Goal: Transaction & Acquisition: Book appointment/travel/reservation

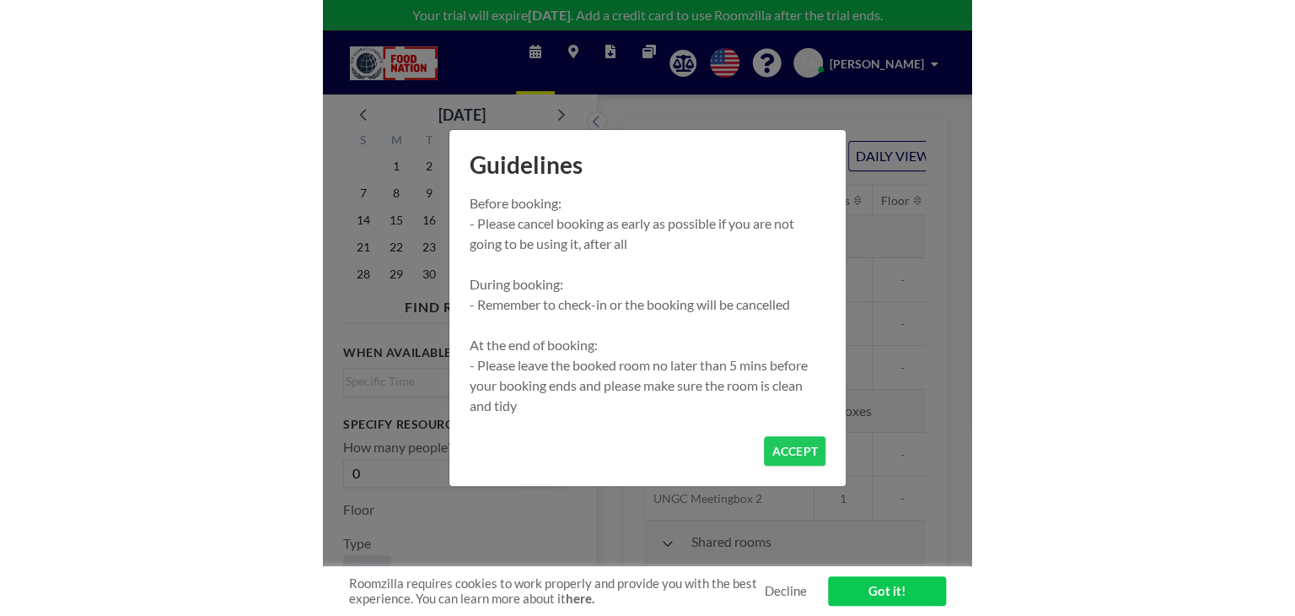
scroll to position [0, 1687]
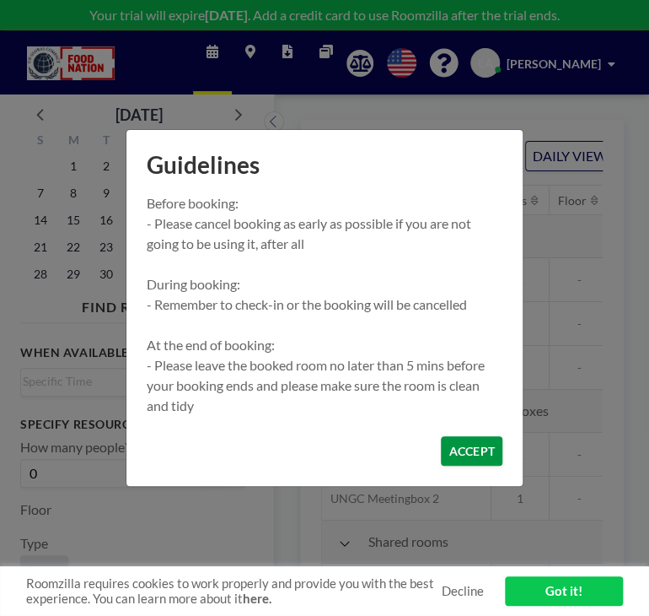
click at [449, 443] on button "ACCEPT" at bounding box center [472, 451] width 62 height 30
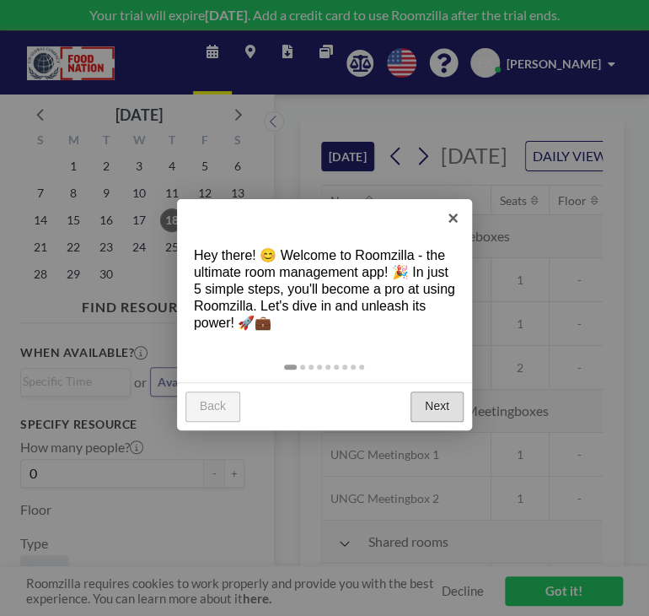
click at [442, 411] on link "Next" at bounding box center [437, 406] width 53 height 30
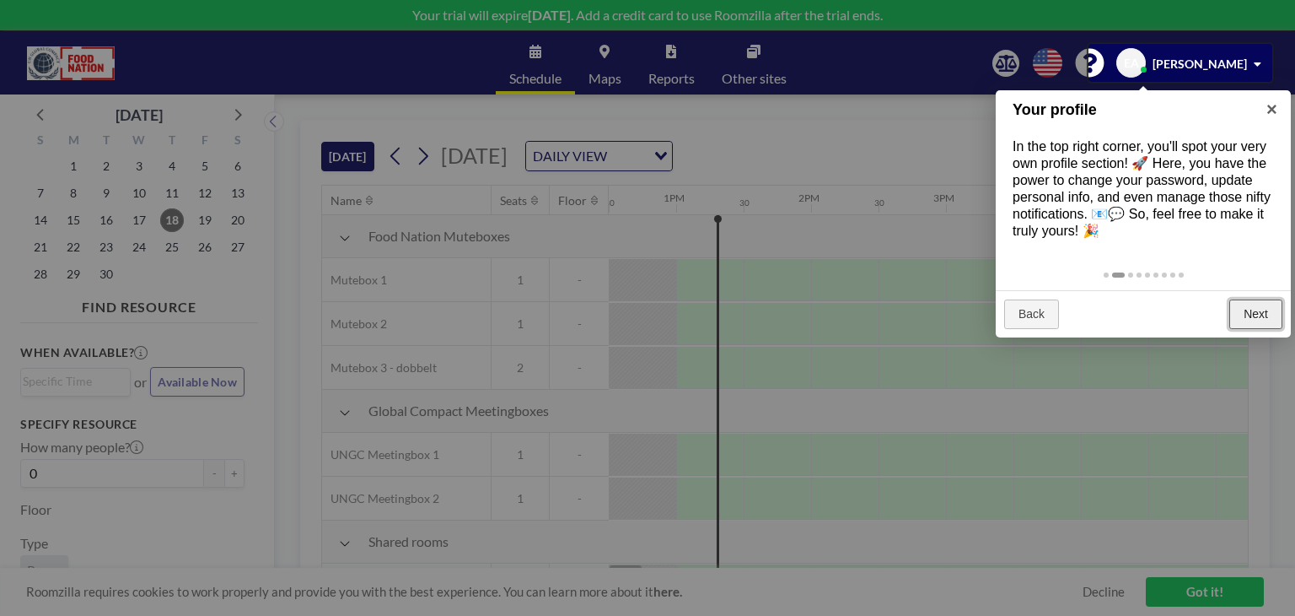
click at [649, 302] on link "Next" at bounding box center [1256, 314] width 53 height 30
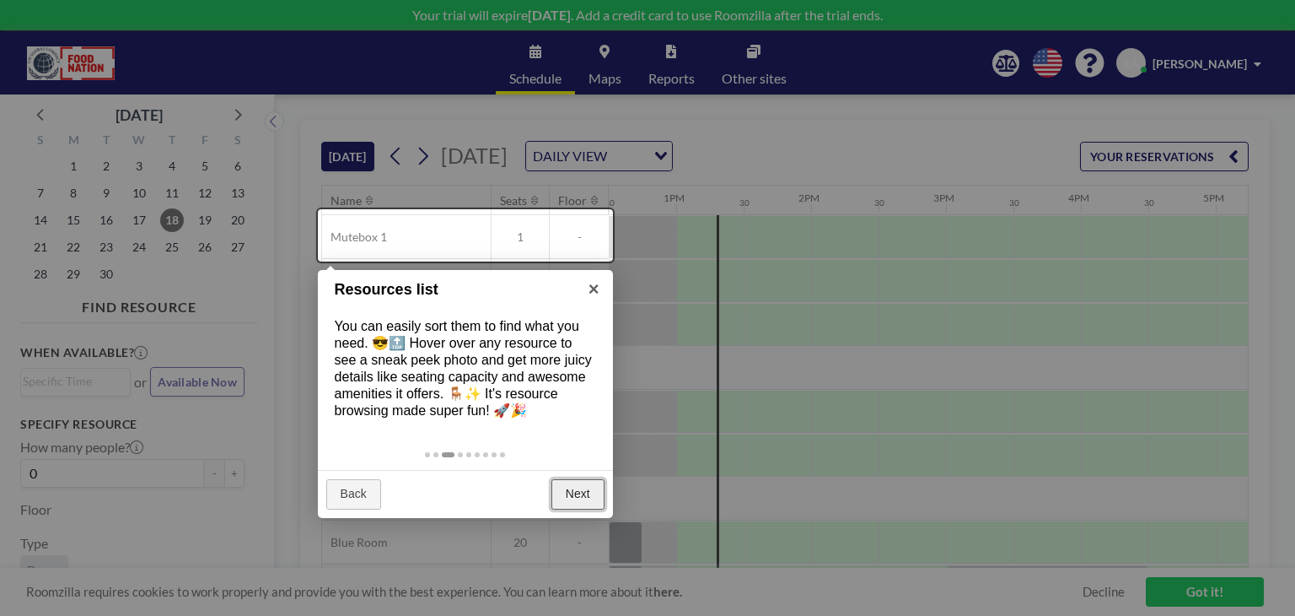
click at [586, 493] on link "Next" at bounding box center [578, 494] width 53 height 30
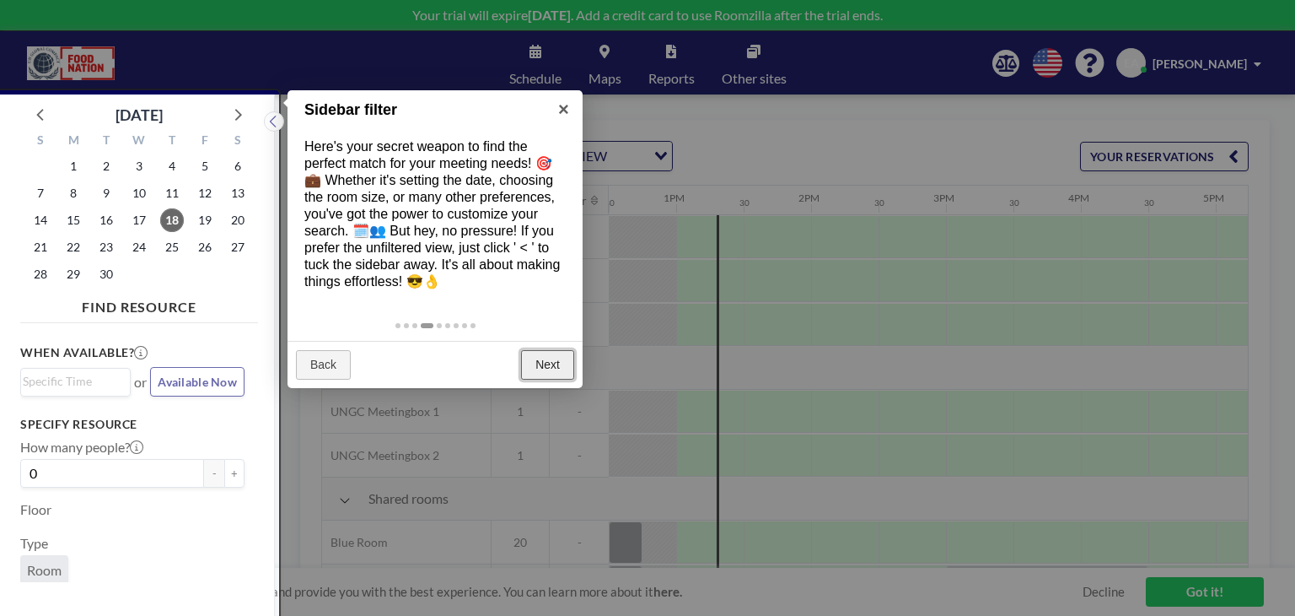
scroll to position [3, 0]
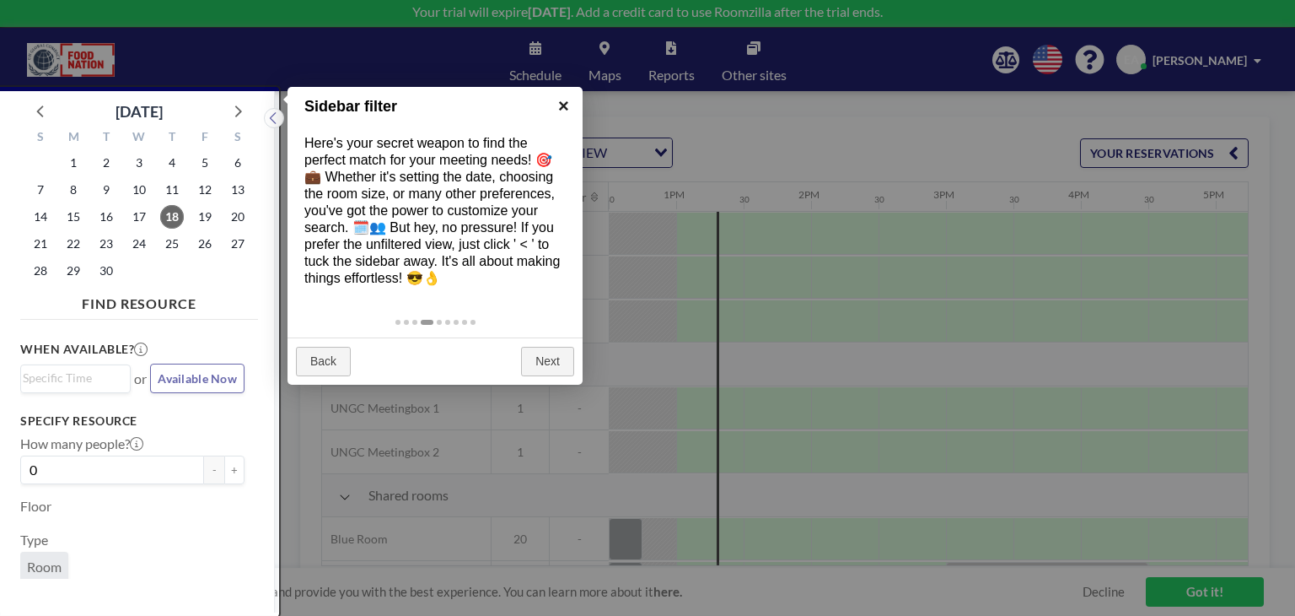
click at [563, 103] on link "×" at bounding box center [564, 106] width 38 height 38
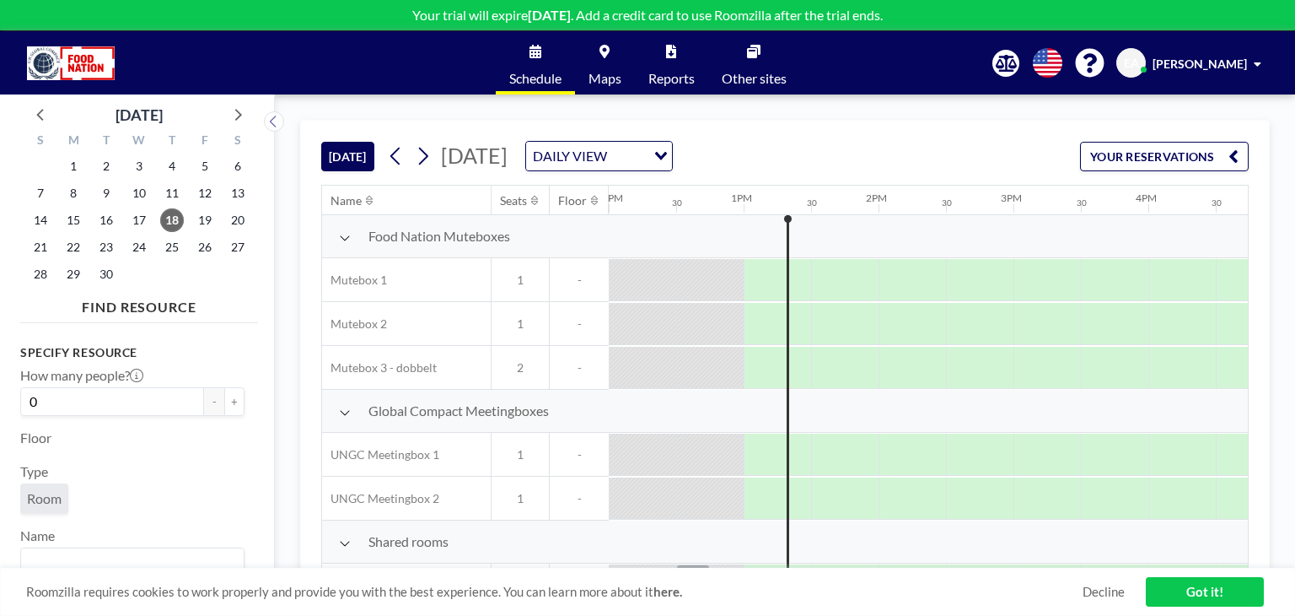
scroll to position [0, 0]
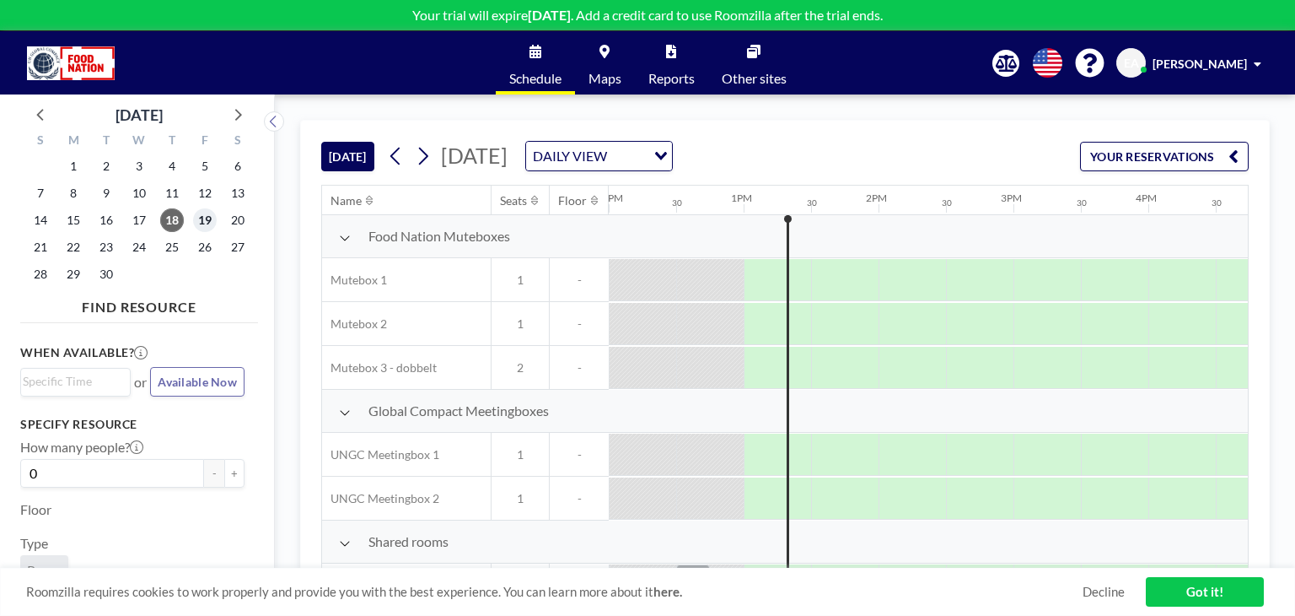
click at [213, 221] on span "19" at bounding box center [205, 220] width 24 height 24
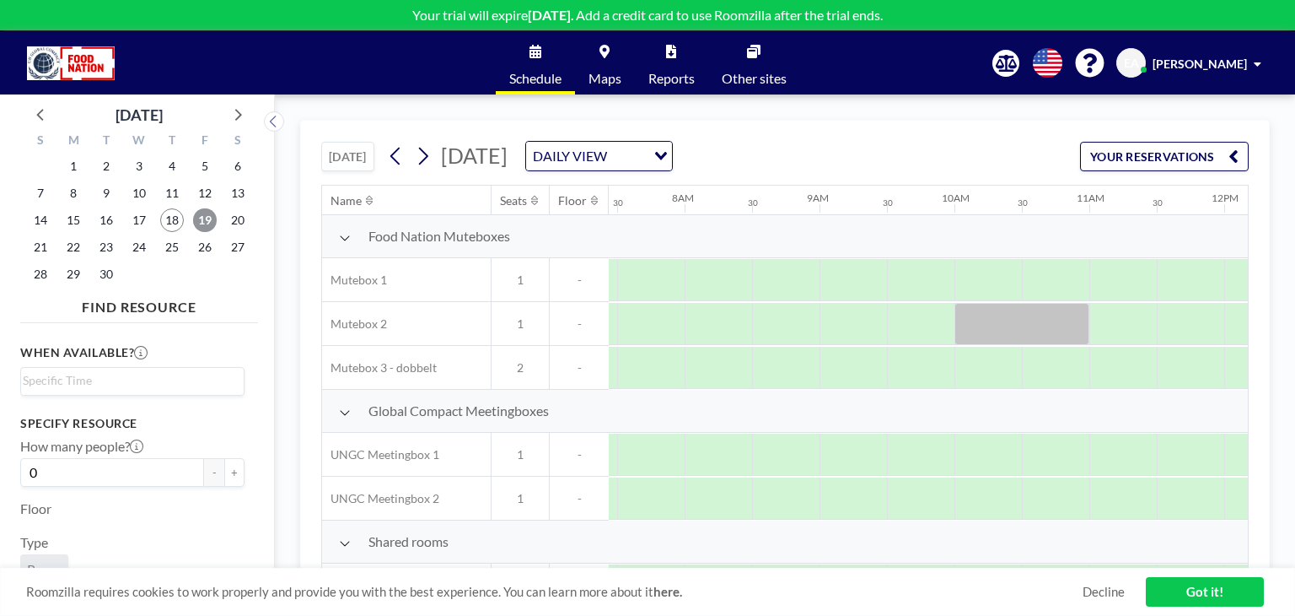
scroll to position [0, 1012]
click at [649, 283] on div at bounding box center [912, 280] width 67 height 42
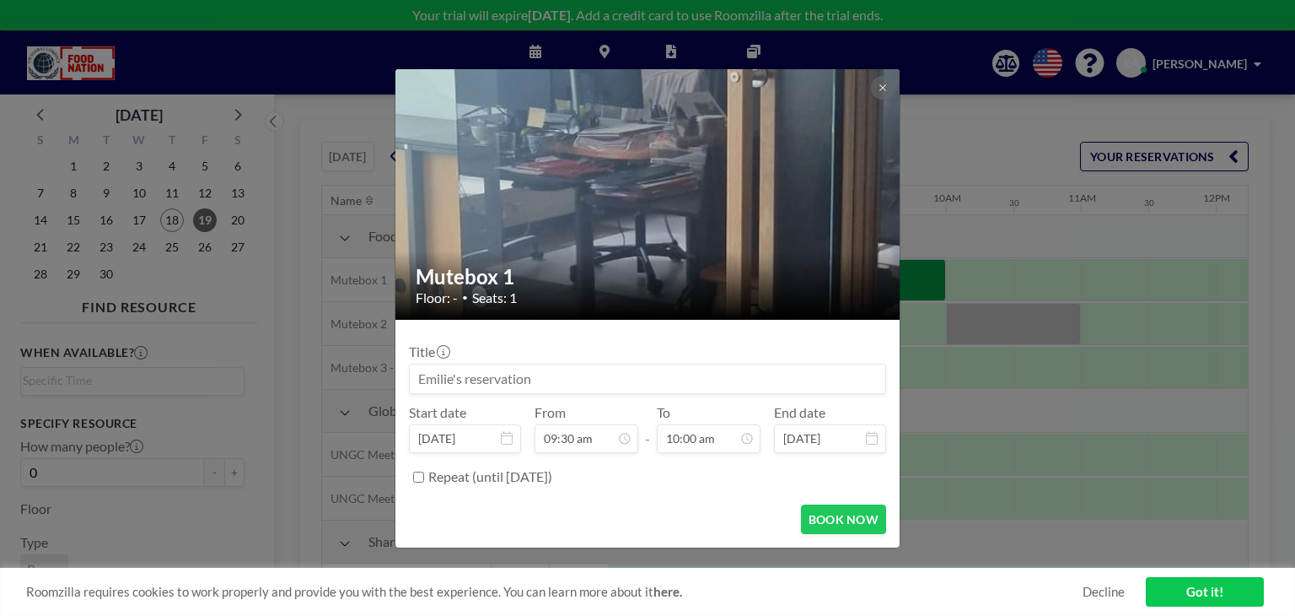
scroll to position [570, 0]
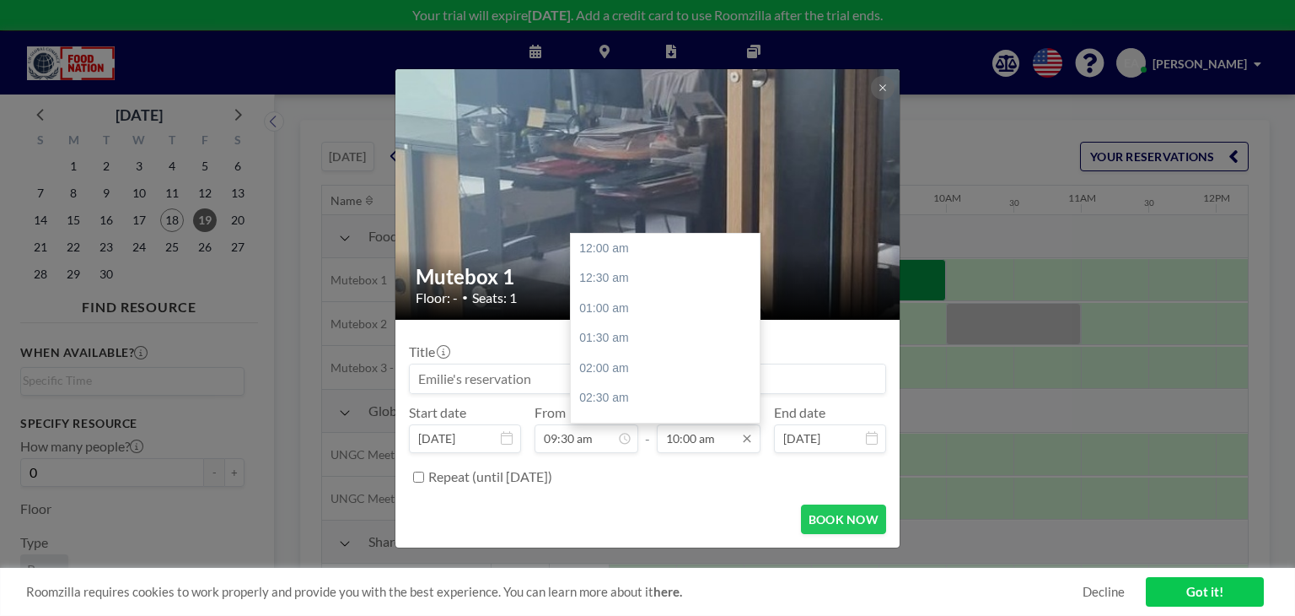
click at [649, 433] on input "10:00 am" at bounding box center [709, 438] width 104 height 29
click at [624, 345] on div "11:30 am" at bounding box center [669, 338] width 197 height 30
type input "11:30 am"
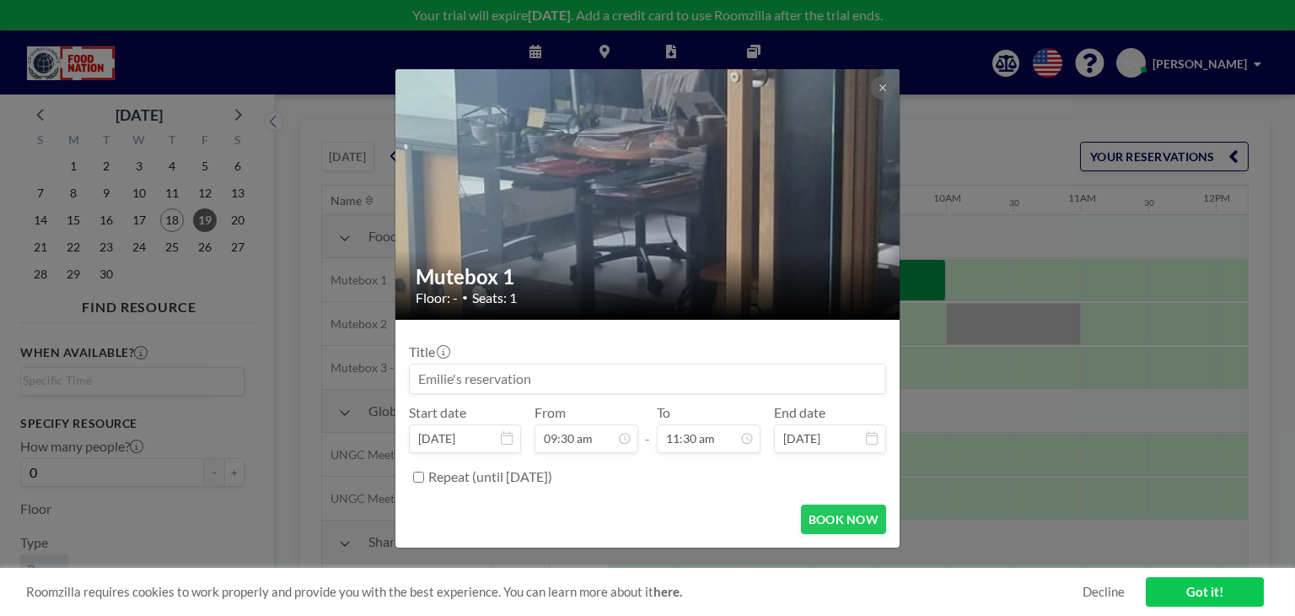
click at [579, 379] on input at bounding box center [648, 378] width 476 height 29
click at [574, 379] on input at bounding box center [648, 378] width 476 height 29
type input "Emilie online"
click at [649, 518] on button "BOOK NOW" at bounding box center [843, 519] width 85 height 30
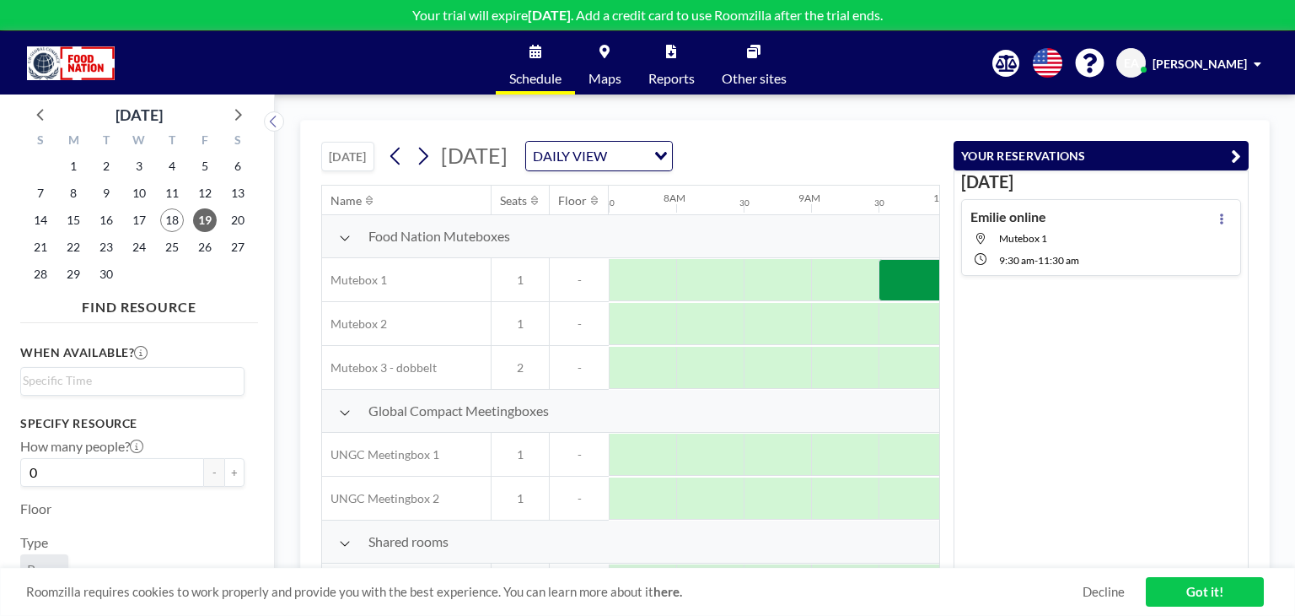
click at [649, 584] on link "Got it!" at bounding box center [1205, 592] width 118 height 30
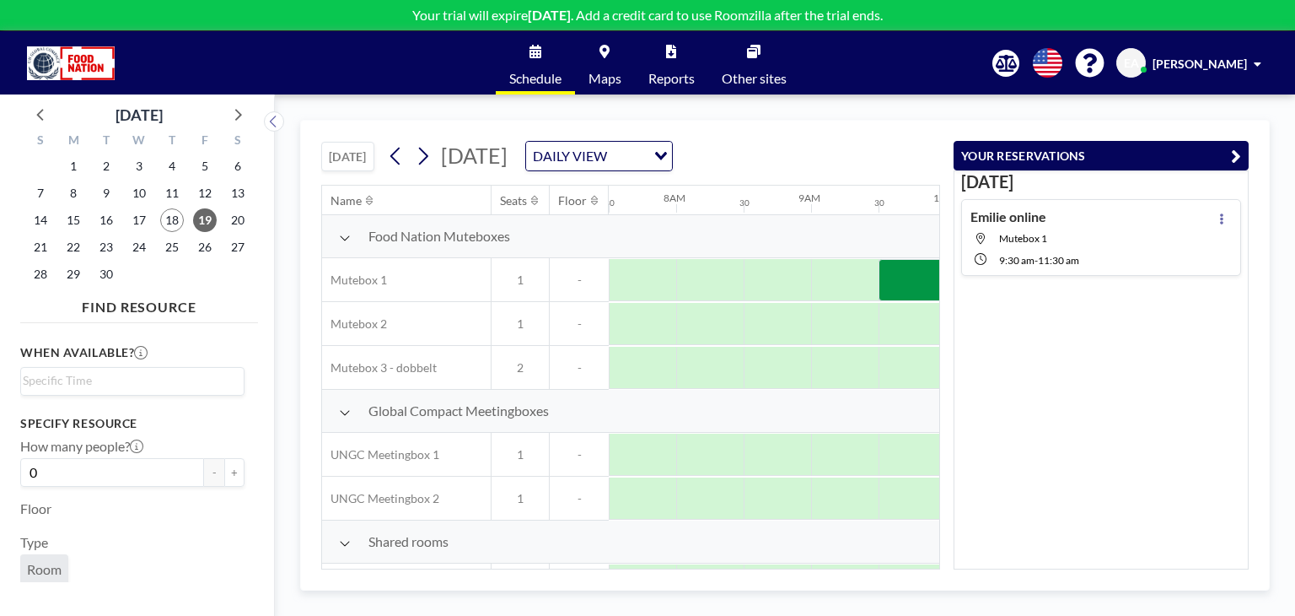
click at [649, 152] on icon "button" at bounding box center [1236, 156] width 10 height 20
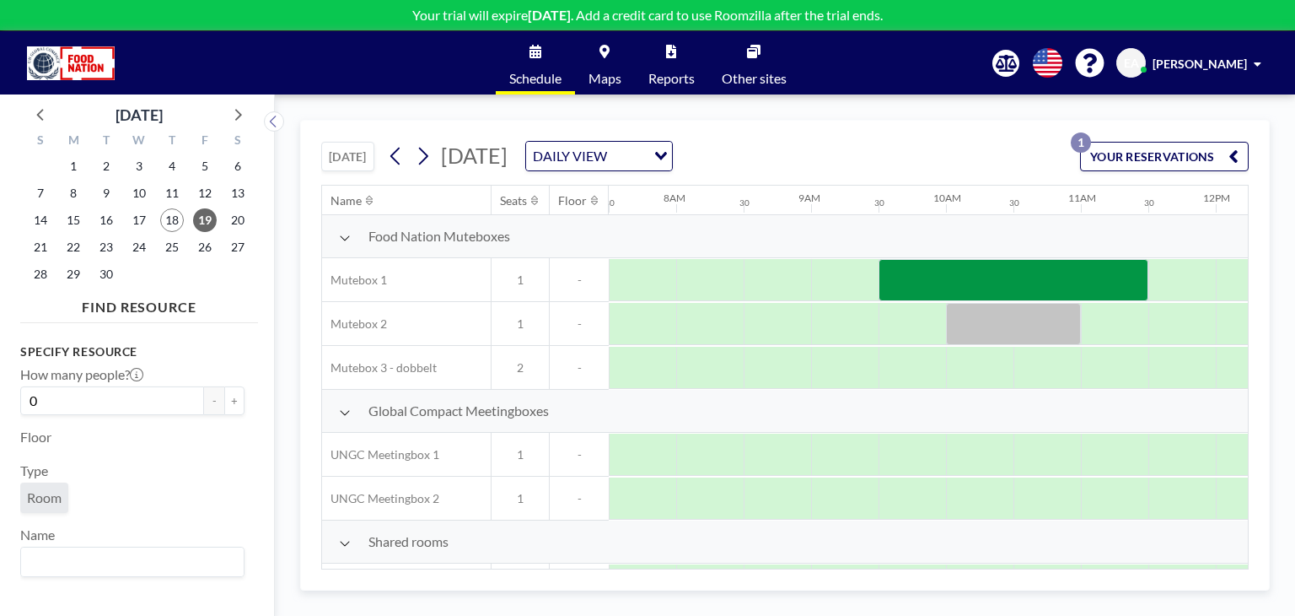
scroll to position [0, 0]
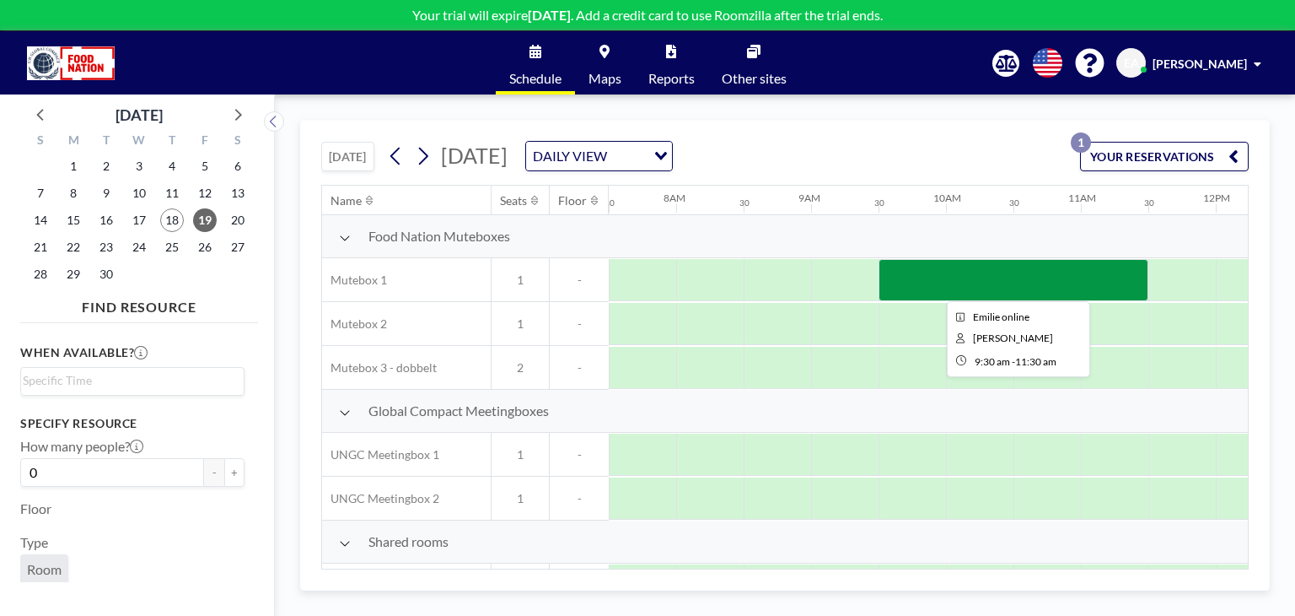
click at [649, 259] on div at bounding box center [1014, 280] width 270 height 42
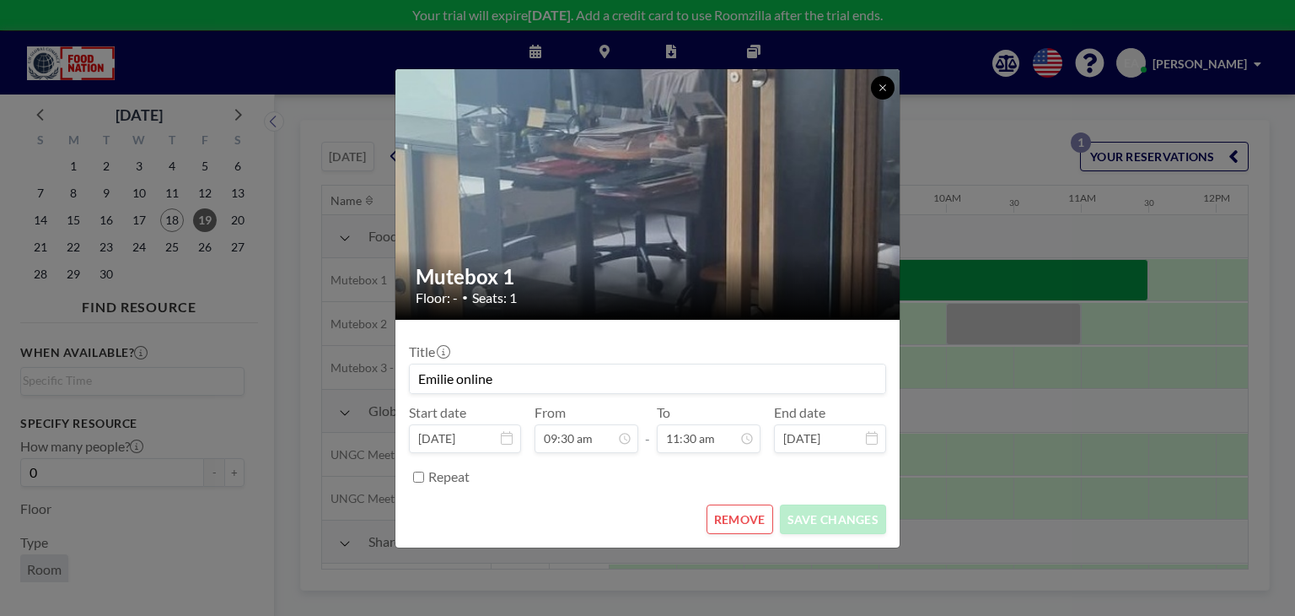
click at [649, 89] on icon at bounding box center [883, 88] width 10 height 10
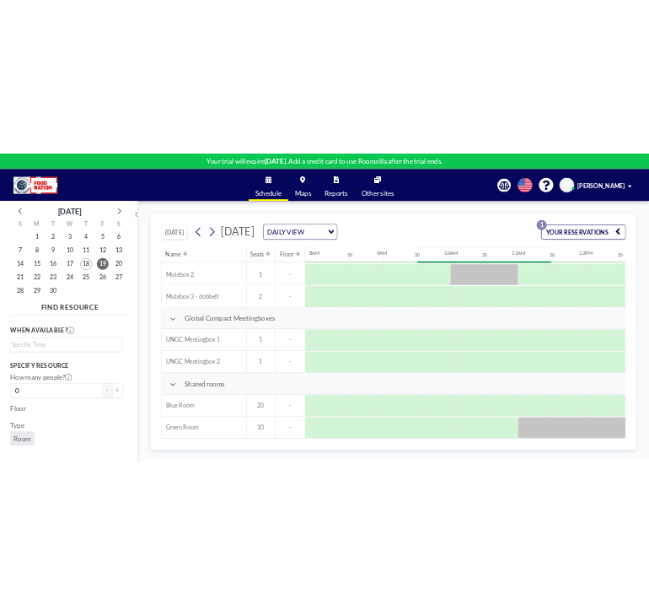
scroll to position [0, 1059]
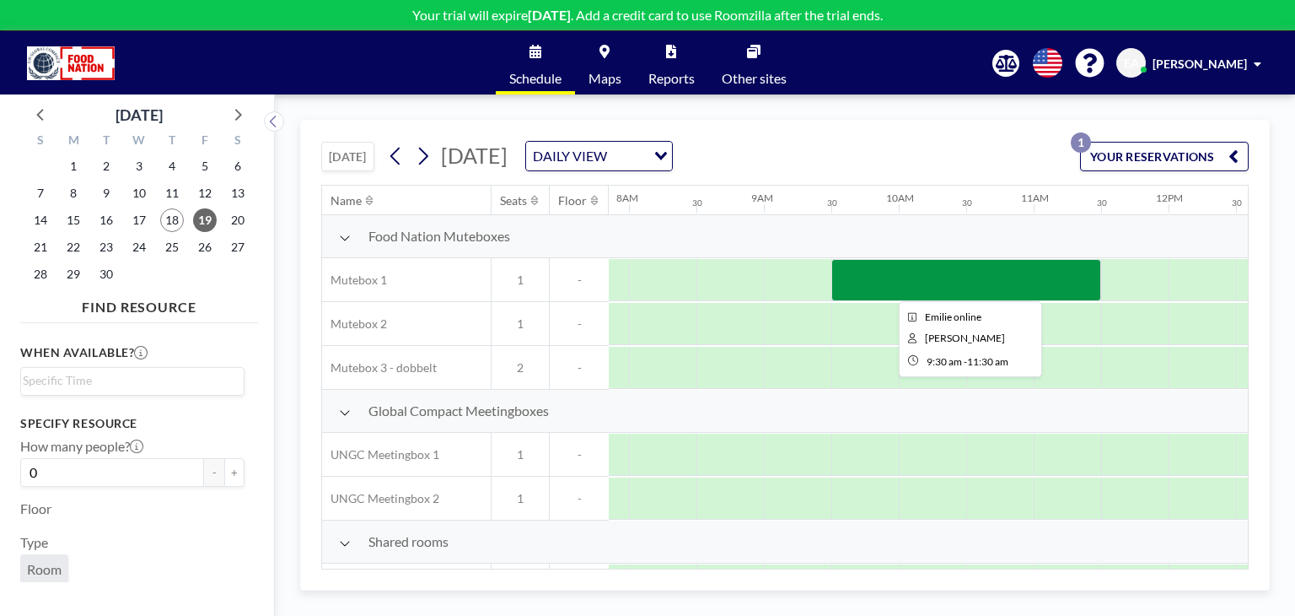
click at [649, 274] on div at bounding box center [967, 280] width 270 height 42
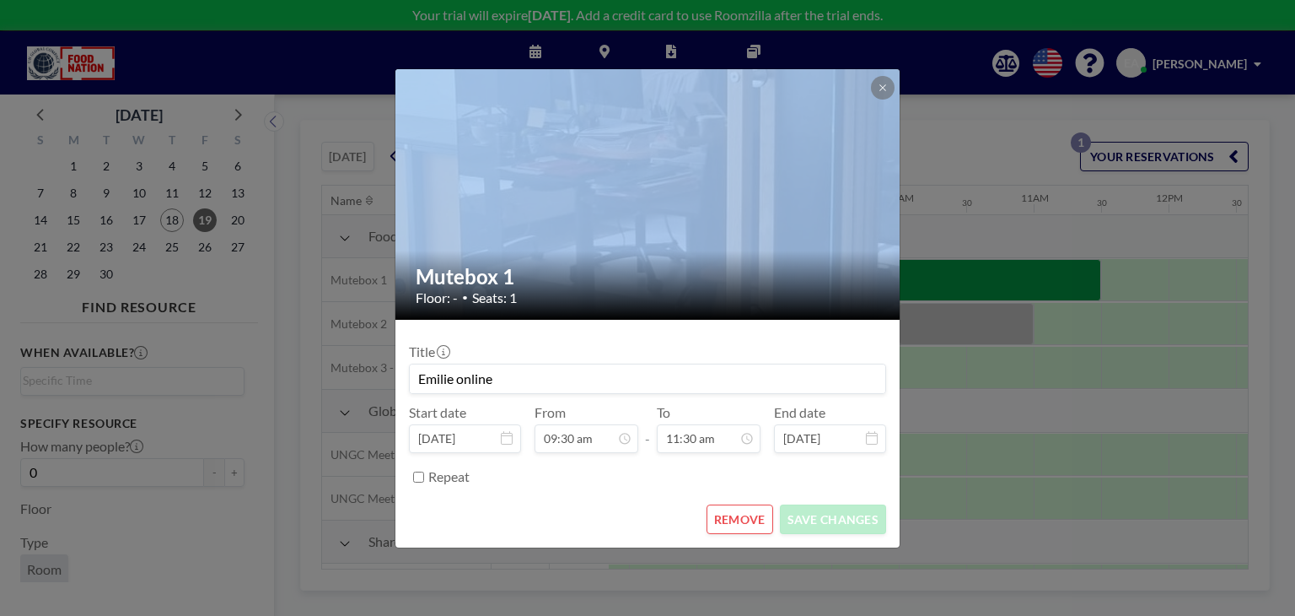
click at [649, 274] on div "Mutebox 1 Floor: - • Seats: 1 Title Emilie online Start date [DATE] From 09:30 …" at bounding box center [647, 308] width 1295 height 616
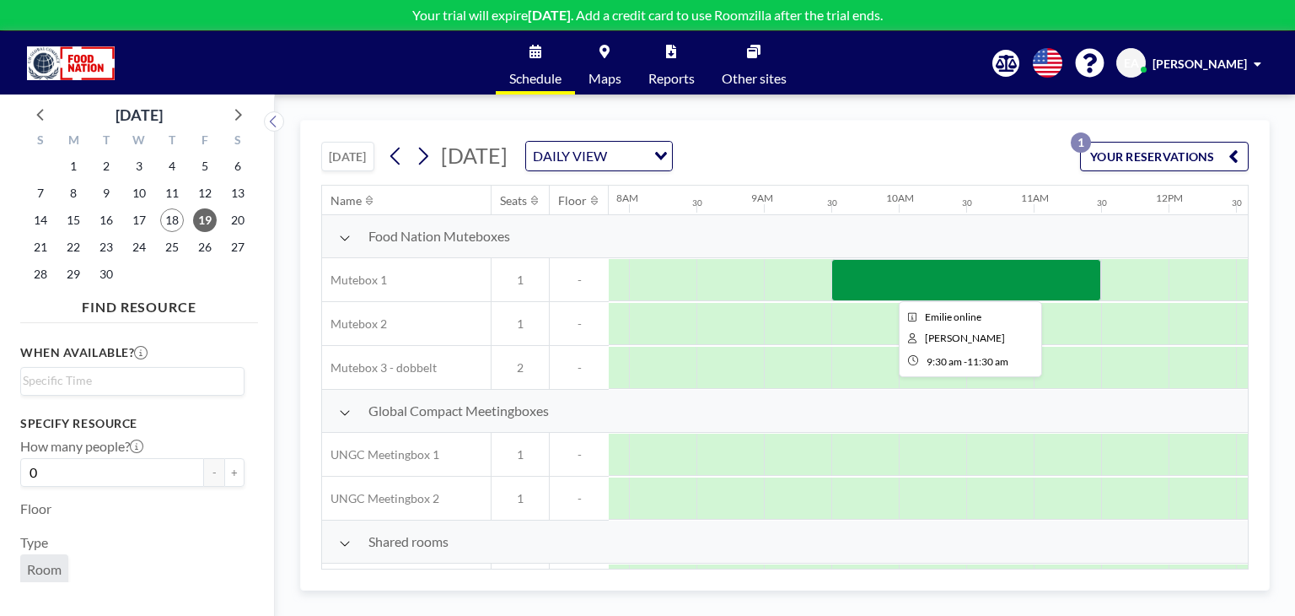
click at [649, 278] on div at bounding box center [967, 280] width 270 height 42
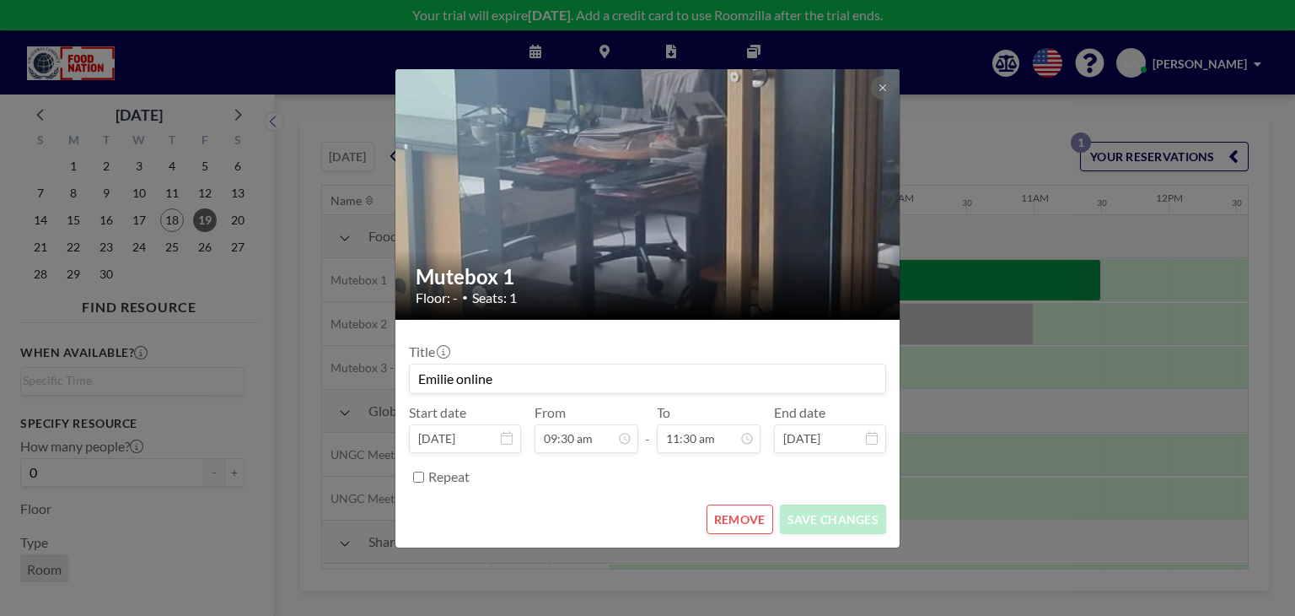
click at [649, 518] on button "REMOVE" at bounding box center [740, 519] width 67 height 30
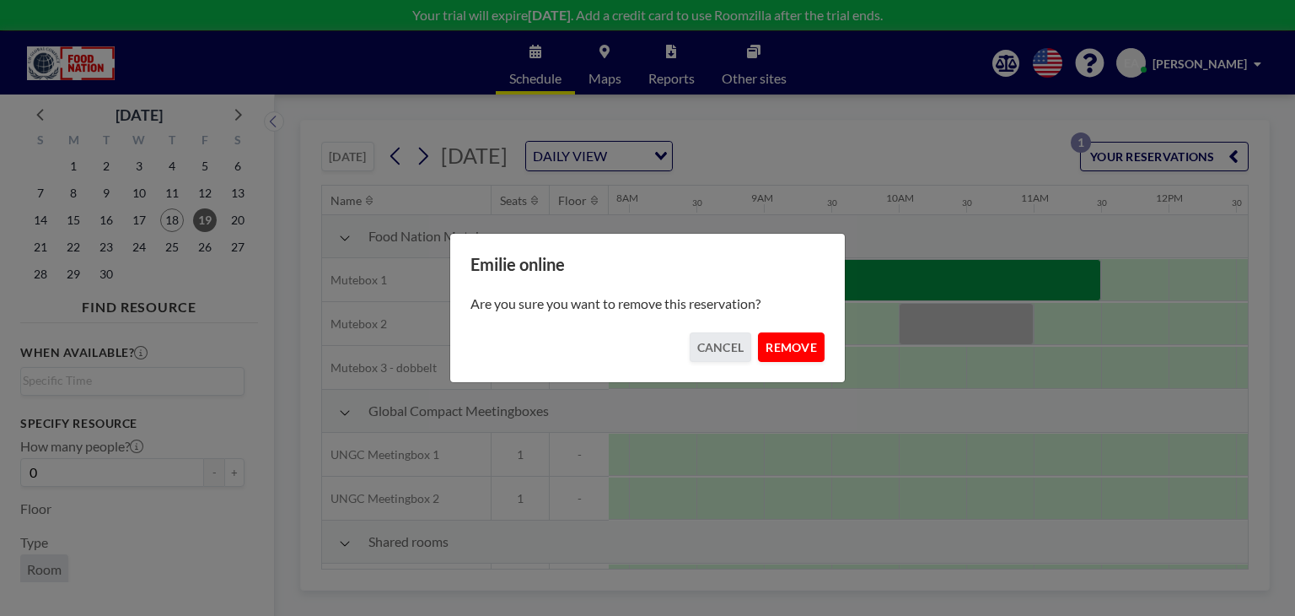
click at [649, 346] on button "REMOVE" at bounding box center [791, 347] width 67 height 30
